Goal: Task Accomplishment & Management: Complete application form

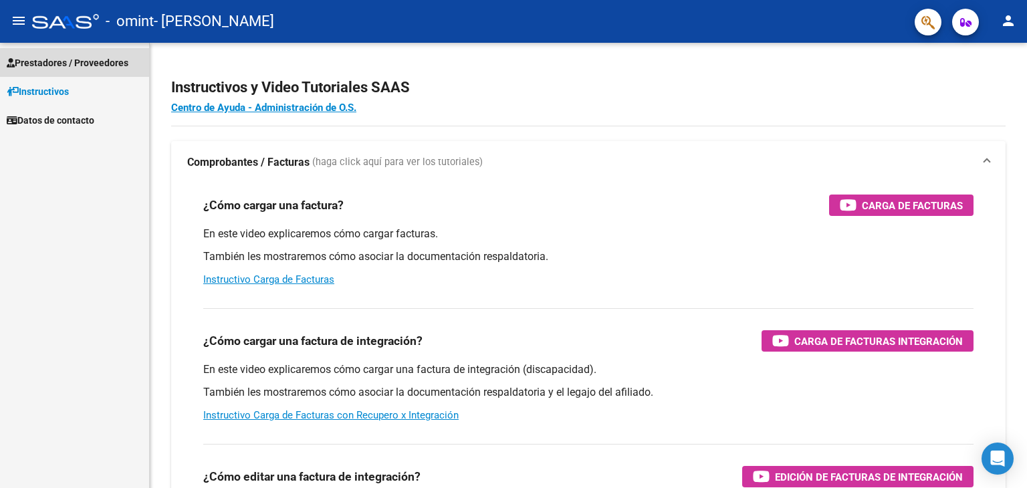
click at [102, 61] on span "Prestadores / Proveedores" at bounding box center [68, 62] width 122 height 15
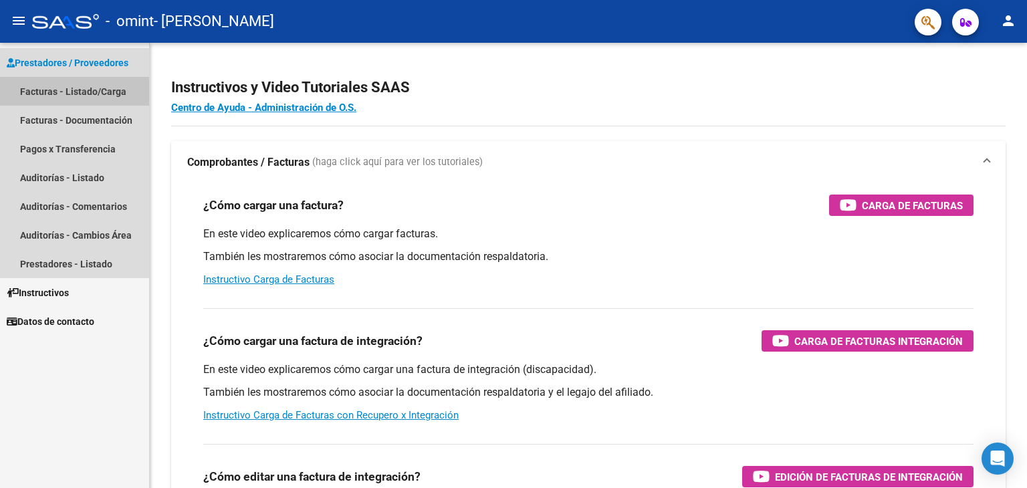
click at [75, 92] on link "Facturas - Listado/Carga" at bounding box center [74, 91] width 149 height 29
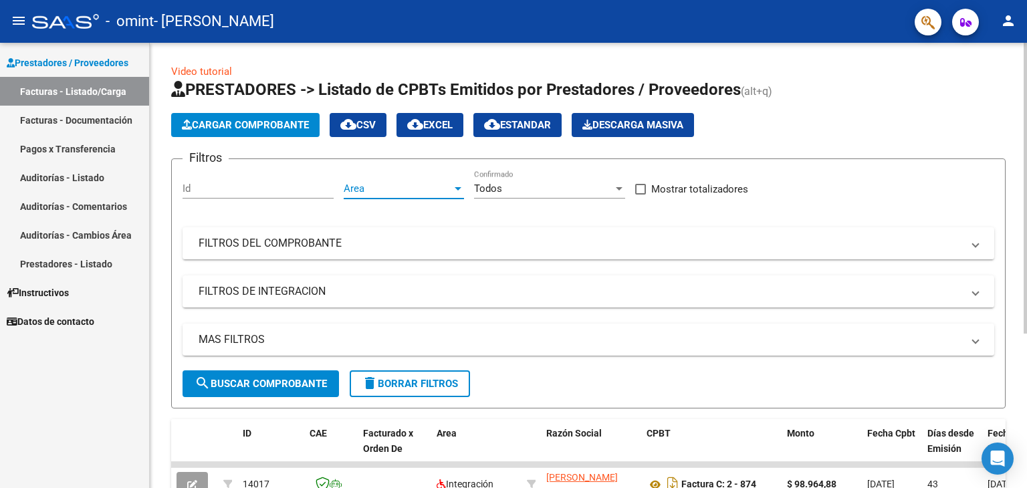
click at [457, 184] on div at bounding box center [458, 188] width 12 height 11
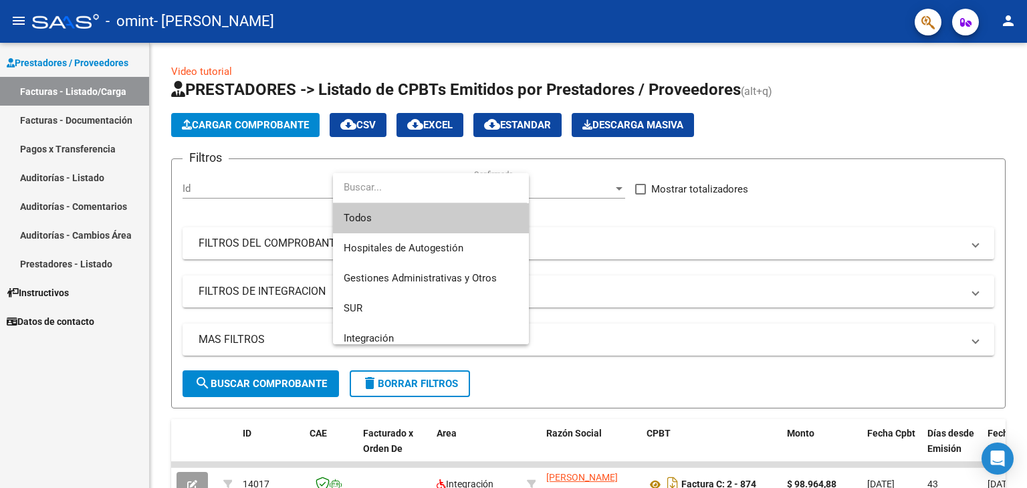
click at [271, 124] on div at bounding box center [513, 244] width 1027 height 488
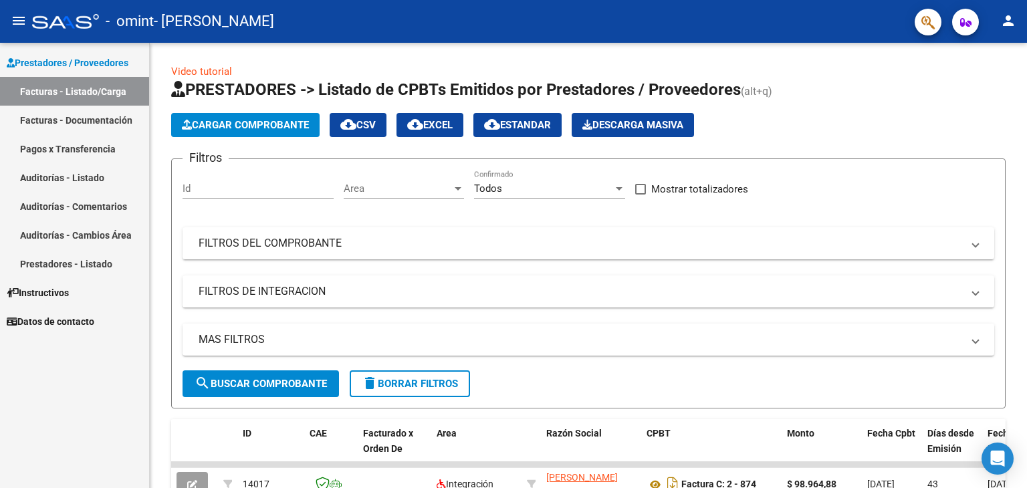
click at [271, 124] on span "Cargar Comprobante" at bounding box center [245, 125] width 127 height 12
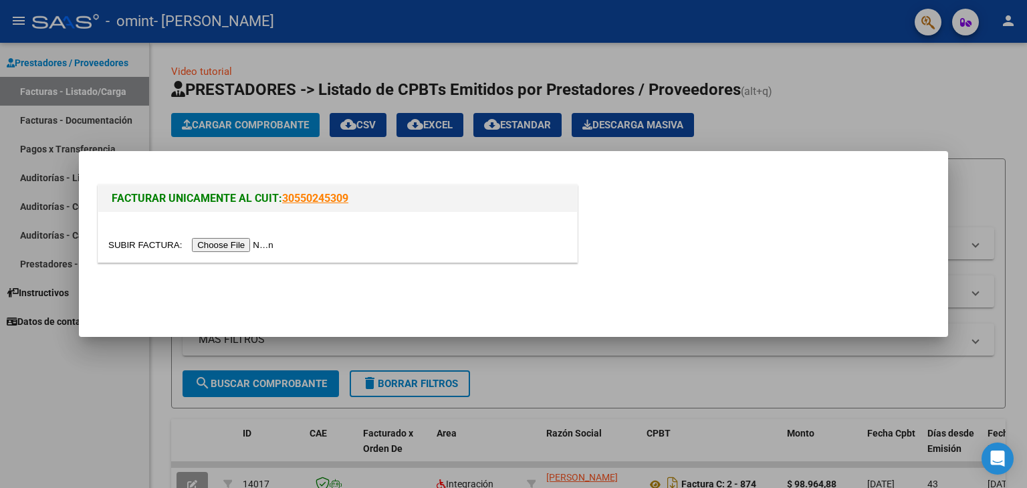
click at [236, 245] on input "file" at bounding box center [192, 245] width 169 height 14
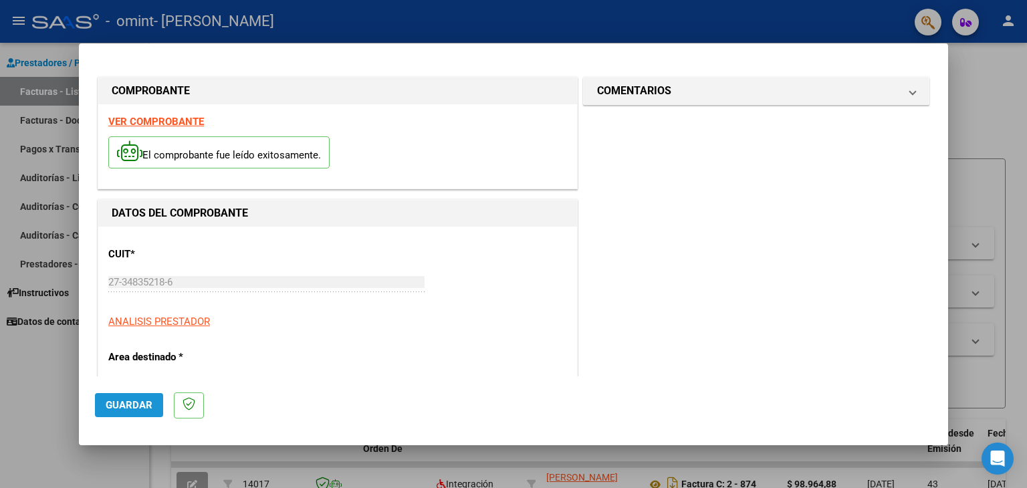
click at [134, 402] on span "Guardar" at bounding box center [129, 405] width 47 height 12
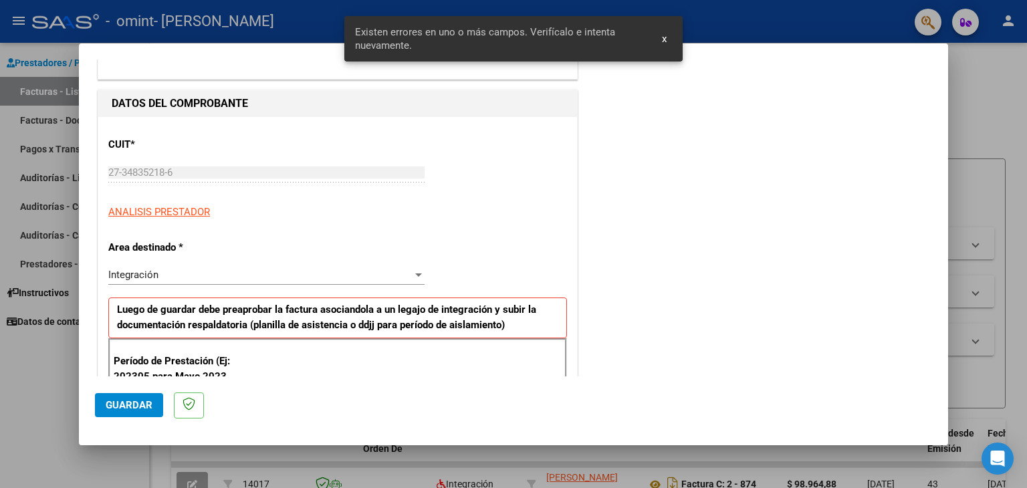
scroll to position [281, 0]
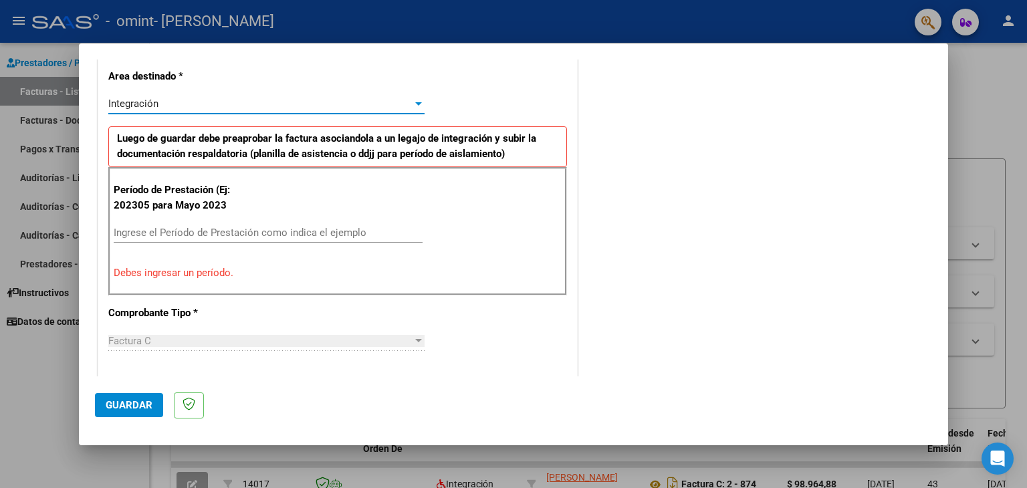
click at [416, 100] on div at bounding box center [418, 103] width 12 height 11
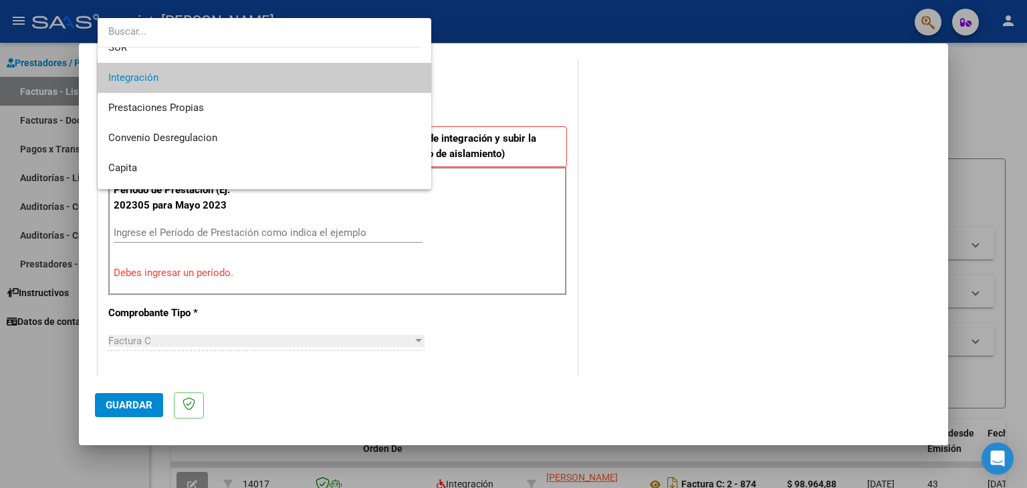
scroll to position [99, 0]
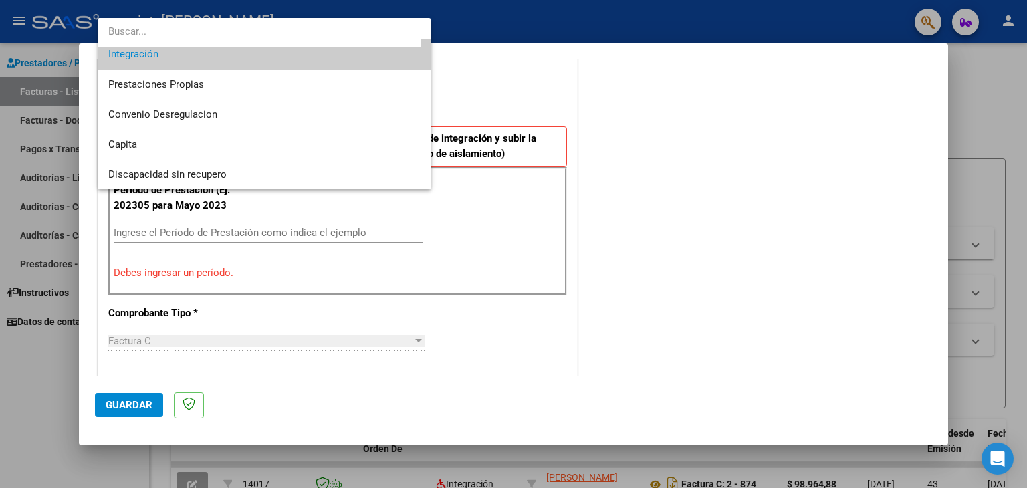
click at [499, 207] on div at bounding box center [513, 244] width 1027 height 488
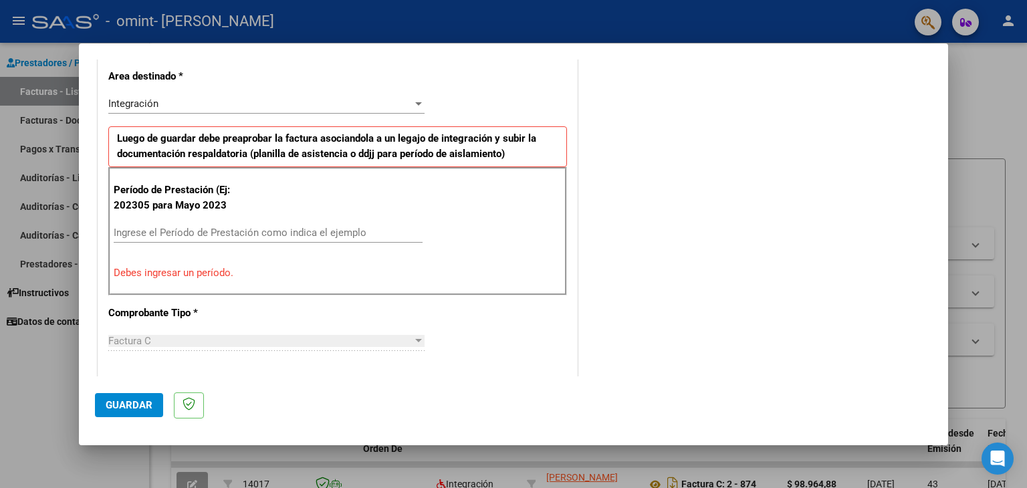
click at [287, 230] on input "Ingrese el Período de Prestación como indica el ejemplo" at bounding box center [268, 233] width 309 height 12
click at [283, 278] on p "El período es inválido." at bounding box center [338, 272] width 448 height 15
click at [158, 229] on input "072025" at bounding box center [268, 233] width 309 height 12
type input "0"
type input "202507"
